Goal: Transaction & Acquisition: Purchase product/service

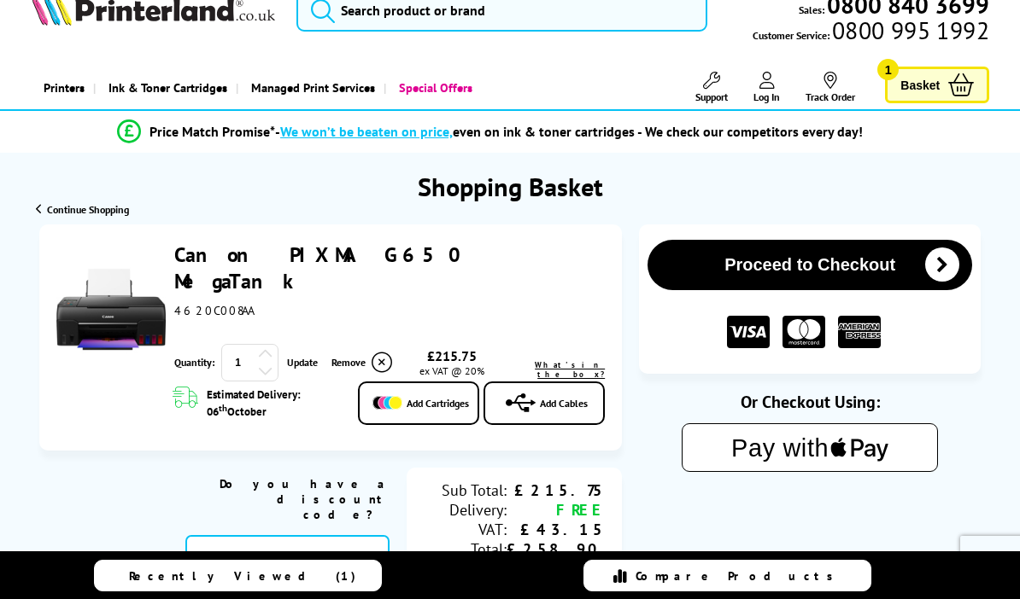
scroll to position [38, 0]
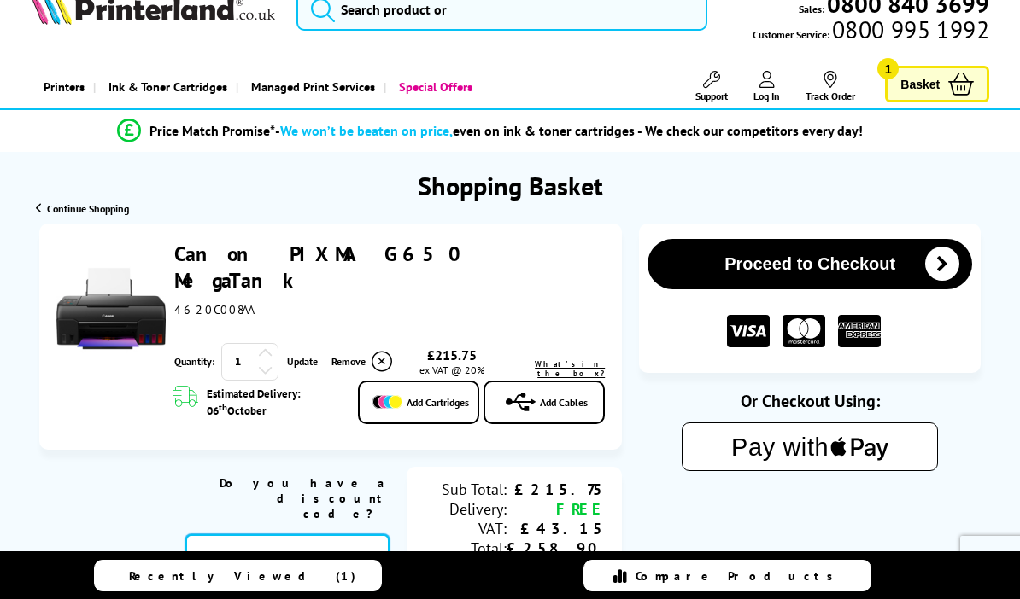
click at [222, 535] on input "text" at bounding box center [287, 558] width 204 height 46
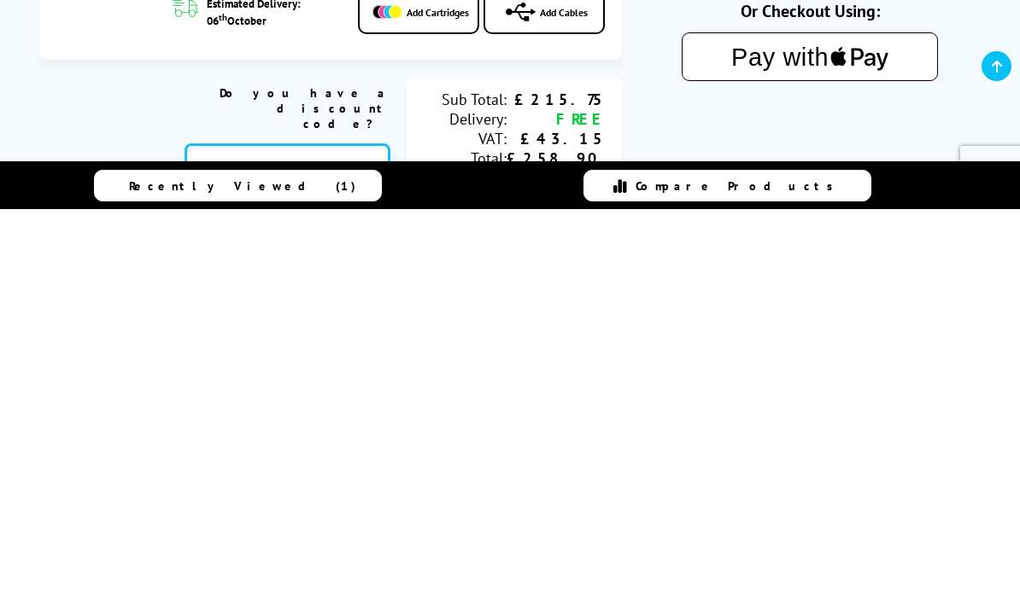
paste input "CANON20"
type input "CANON20"
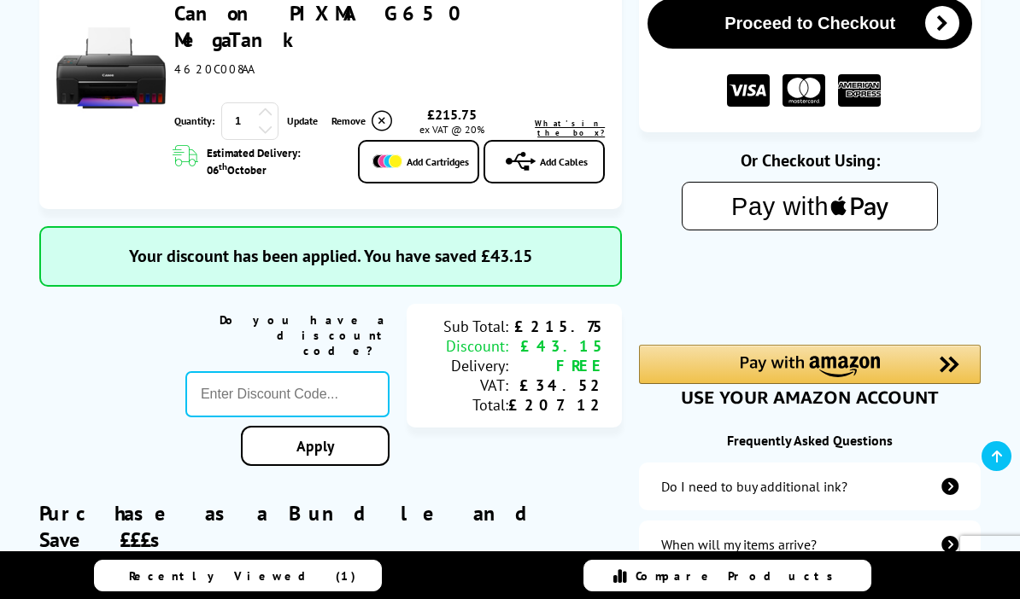
scroll to position [278, 0]
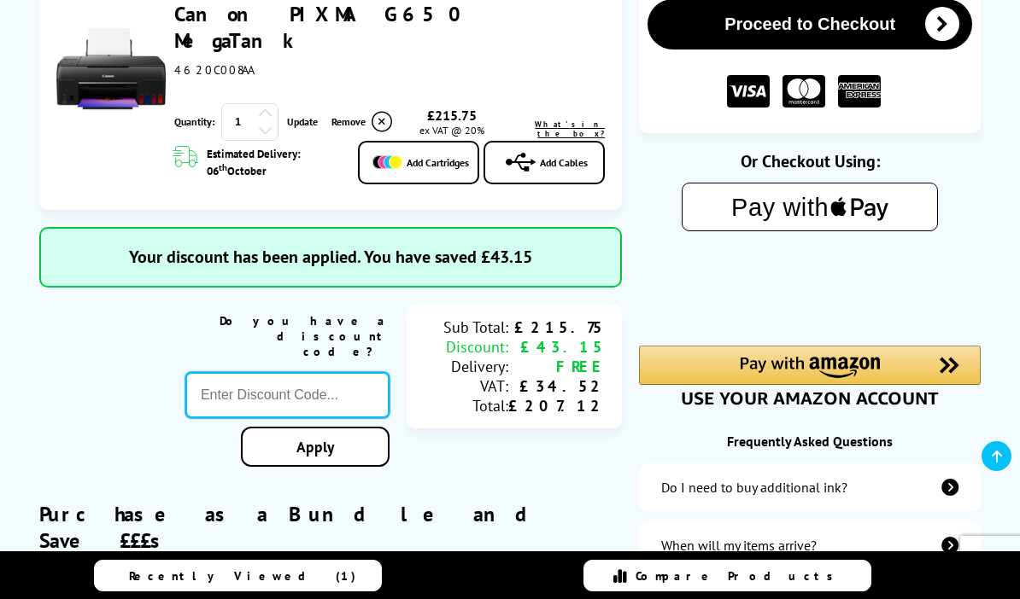
click at [229, 372] on input "text" at bounding box center [287, 395] width 204 height 46
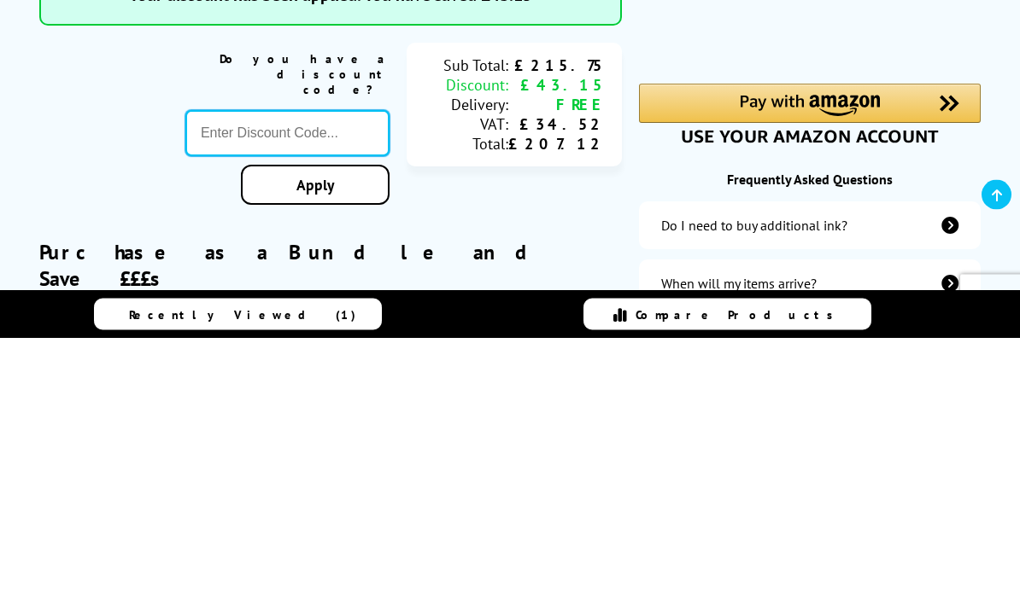
paste input "CANON20"
type input "CANON20"
click at [278, 144] on div "Proceed to Checkout Shopping Basket ex VAT @ 20% 1 Update ex VAT @ 20%" at bounding box center [510, 455] width 1020 height 942
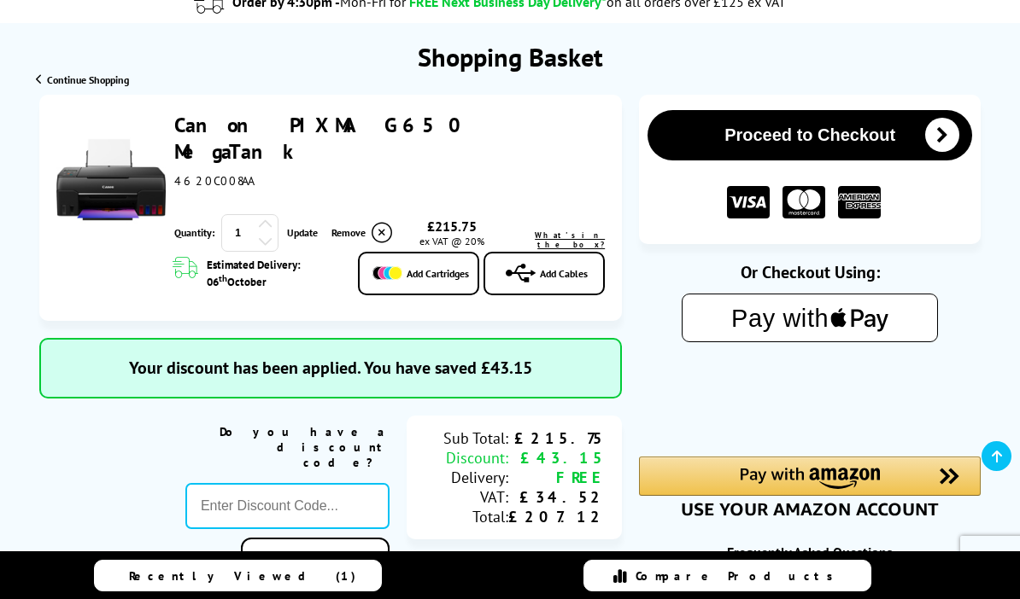
scroll to position [166, 0]
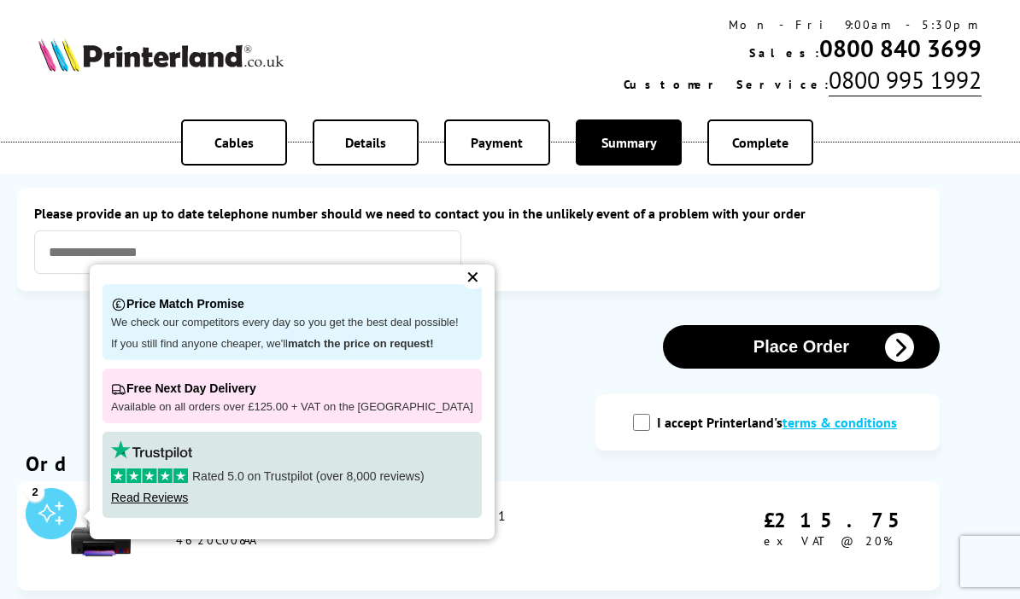
click at [462, 274] on div "✕" at bounding box center [473, 278] width 24 height 24
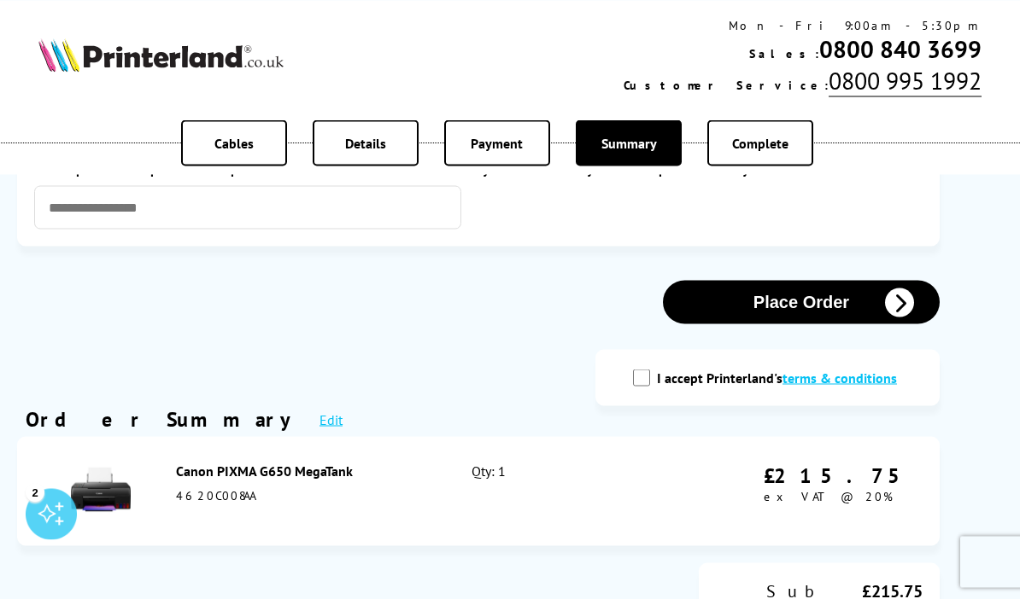
scroll to position [39, 0]
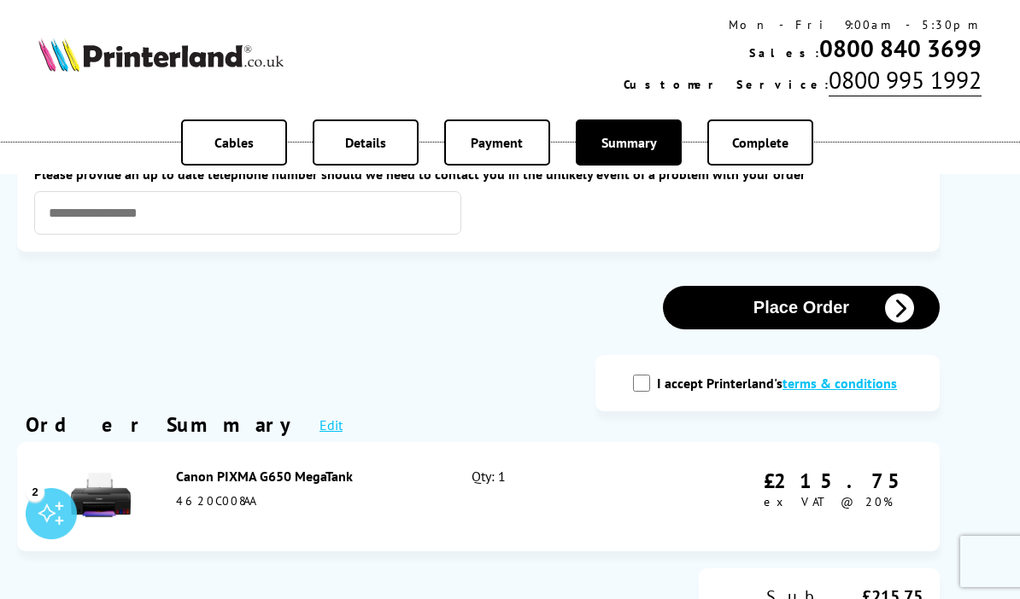
click at [650, 389] on input "I accept Printerland's terms & conditions" at bounding box center [641, 383] width 17 height 17
checkbox input "true"
click at [895, 311] on icon "button" at bounding box center [899, 308] width 29 height 29
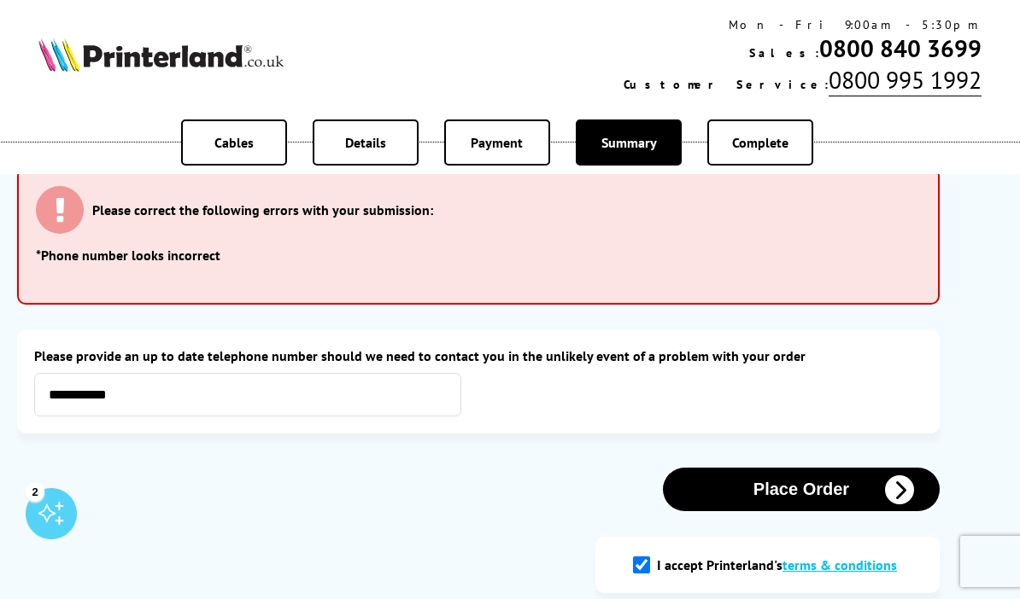
scroll to position [32, 0]
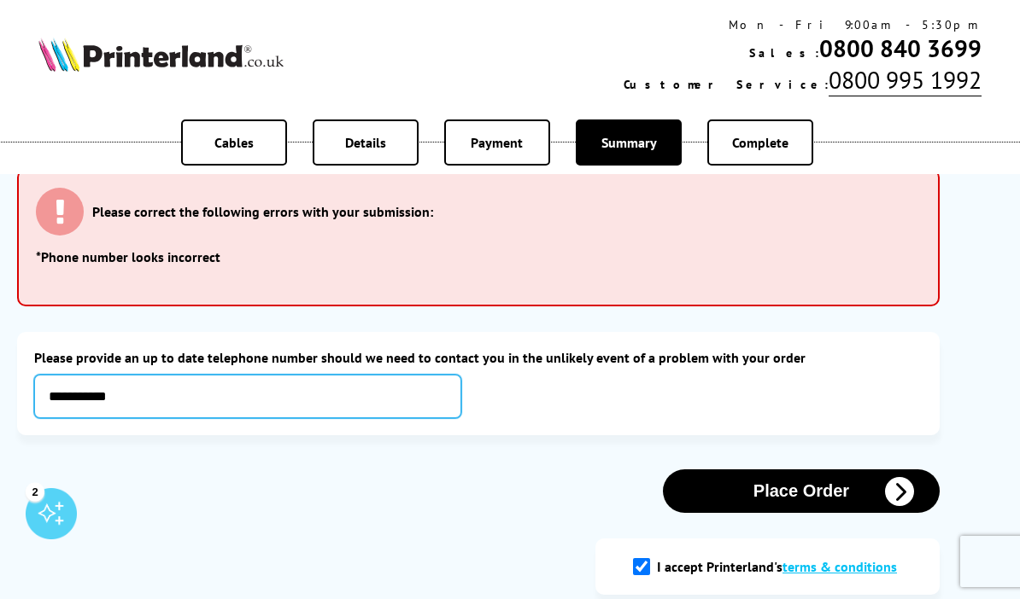
type input "**********"
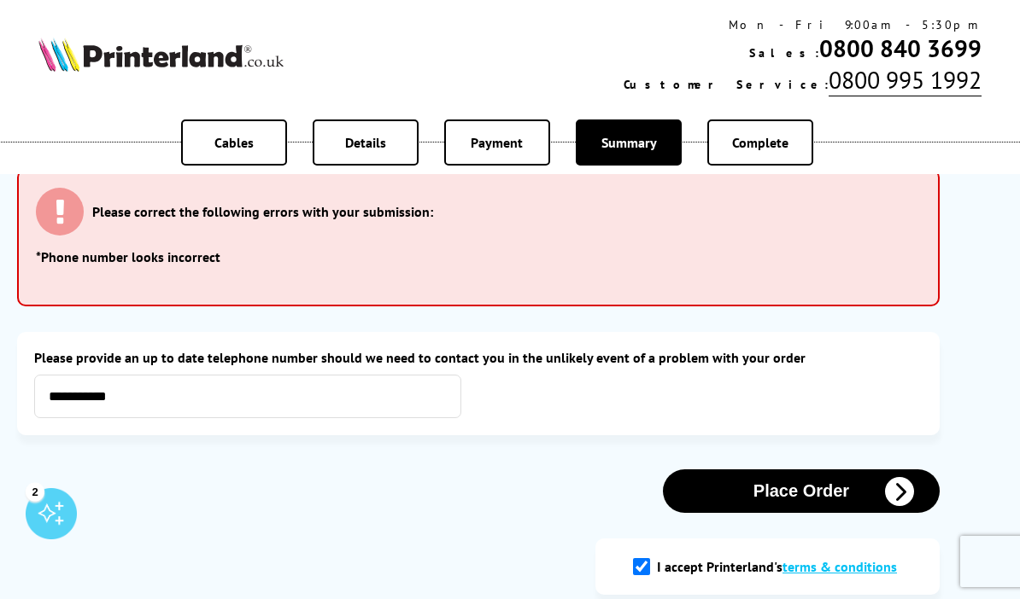
click at [896, 496] on icon "button" at bounding box center [899, 491] width 29 height 29
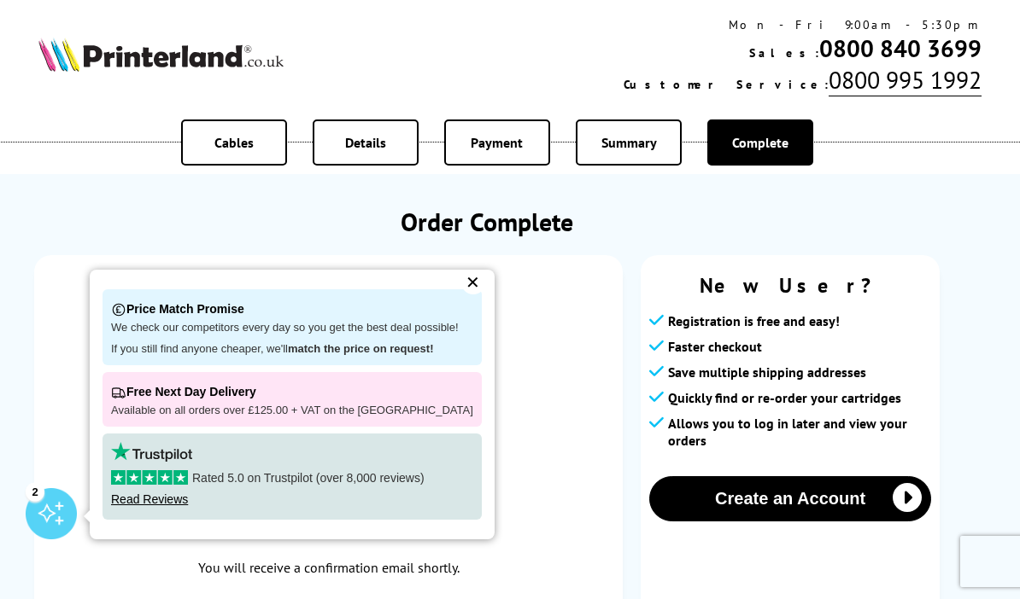
click at [463, 283] on div "✕" at bounding box center [473, 283] width 24 height 24
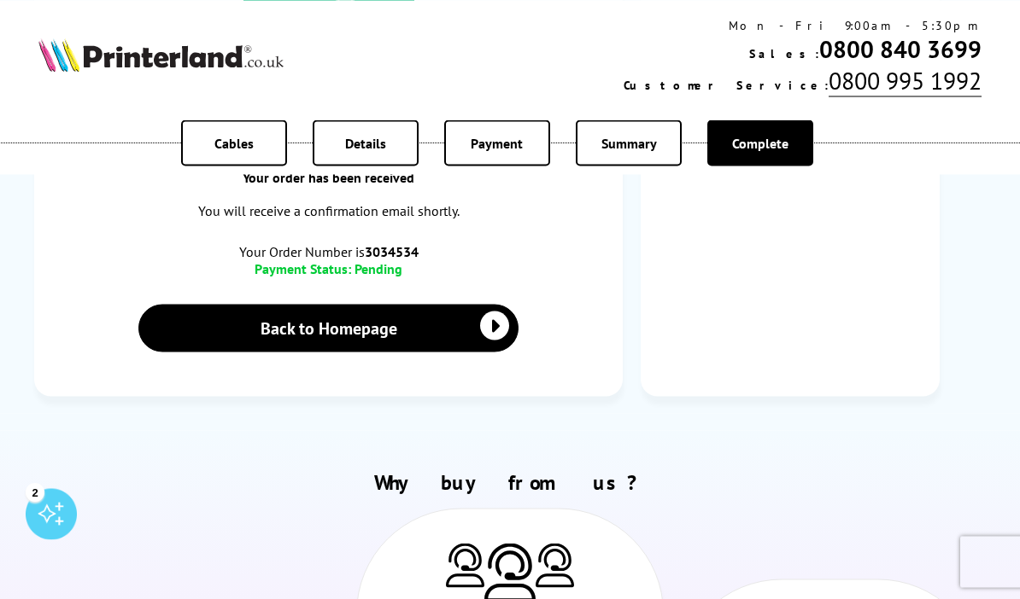
scroll to position [330, 0]
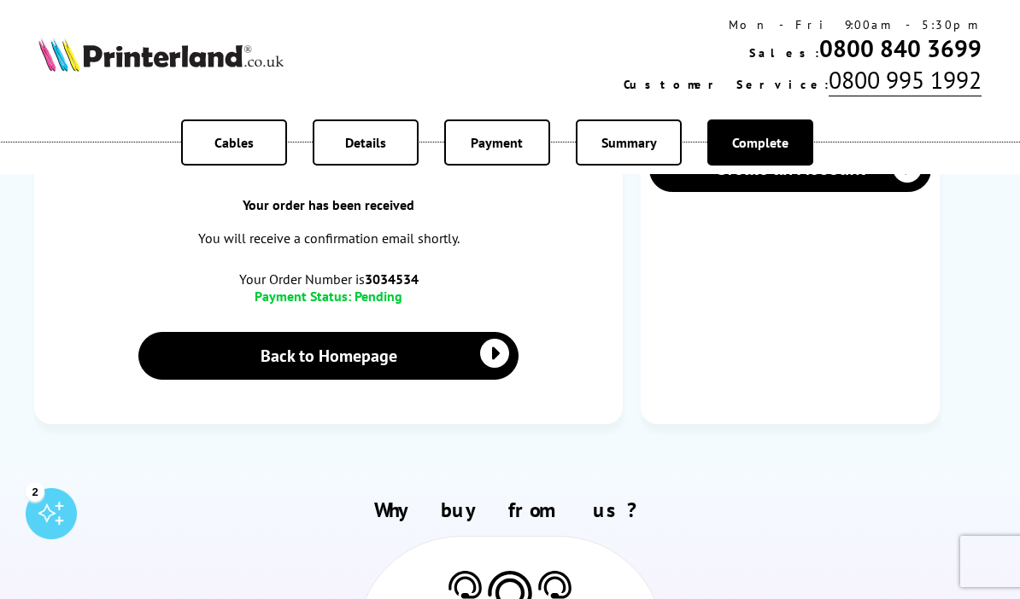
click at [494, 364] on icon at bounding box center [494, 353] width 29 height 29
